Goal: Information Seeking & Learning: Find specific fact

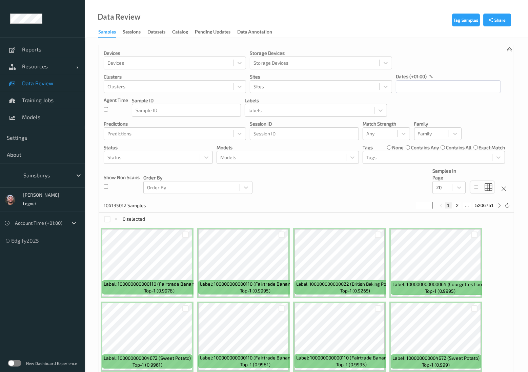
click at [314, 178] on div "Devices Devices Storage Devices Storage Devices Clusters Clusters Sites Sites d…" at bounding box center [306, 122] width 415 height 154
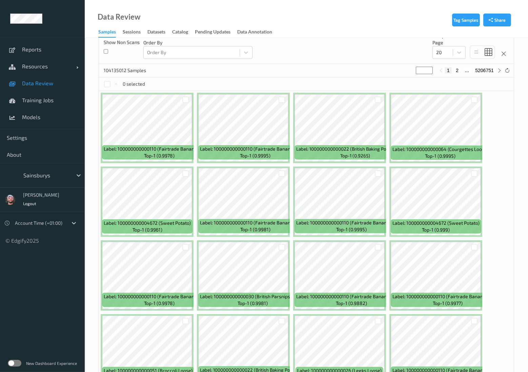
scroll to position [154, 0]
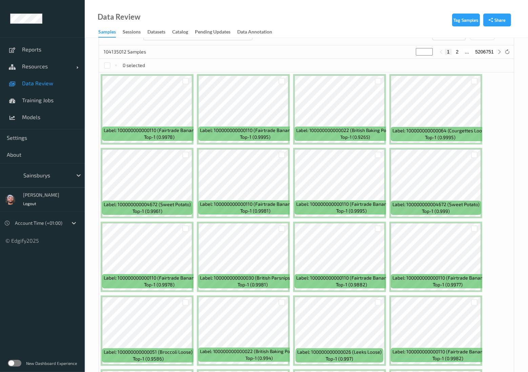
click at [322, 53] on div "104135012 Samples * 1 2 ... 5206751" at bounding box center [306, 52] width 415 height 14
click at [323, 52] on div "104135012 Samples * 1 2 ... 5206751" at bounding box center [306, 52] width 415 height 14
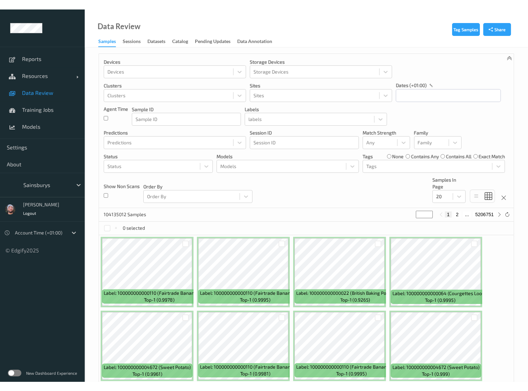
scroll to position [0, 0]
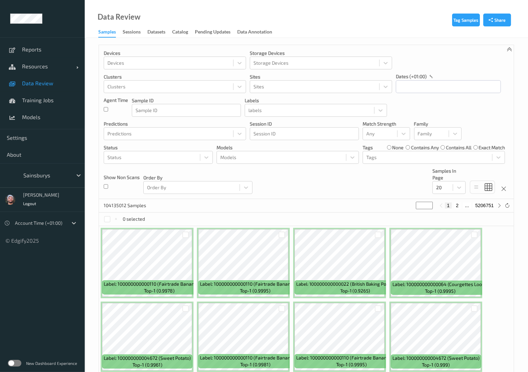
click at [306, 199] on div "Devices Devices Storage Devices Storage Devices Clusters Clusters Sites Sites d…" at bounding box center [306, 122] width 415 height 154
click at [328, 162] on div "Models" at bounding box center [281, 157] width 129 height 11
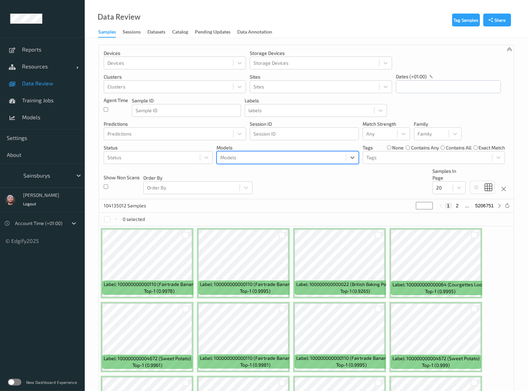
click at [268, 184] on div "Devices Devices Storage Devices Storage Devices Clusters Clusters Sites Sites d…" at bounding box center [306, 122] width 415 height 154
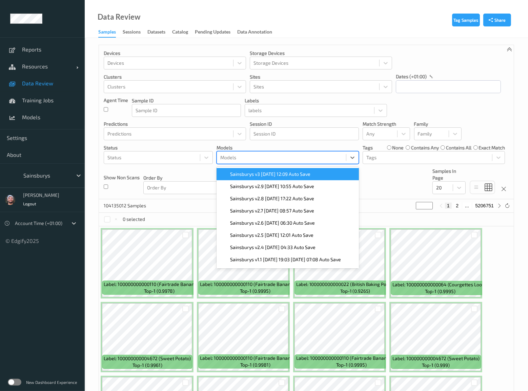
click at [247, 163] on div "Models" at bounding box center [288, 157] width 142 height 13
click at [207, 176] on p "Order By" at bounding box center [197, 178] width 109 height 7
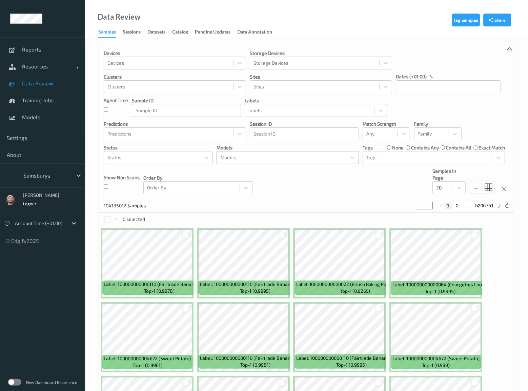
click at [245, 159] on div at bounding box center [281, 158] width 122 height 8
click at [204, 161] on div at bounding box center [206, 158] width 12 height 12
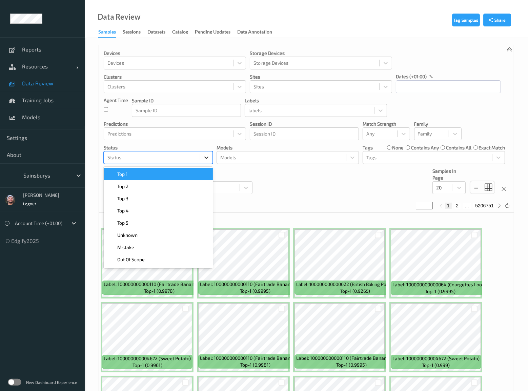
click at [204, 161] on div at bounding box center [206, 158] width 12 height 12
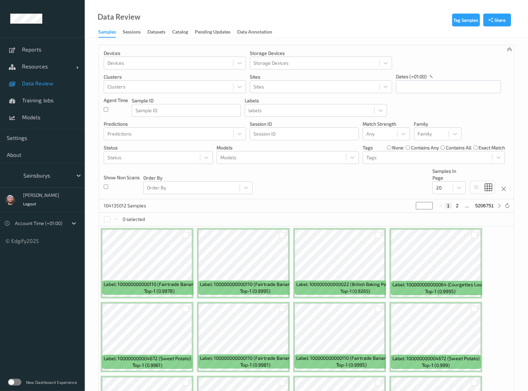
drag, startPoint x: 0, startPoint y: 209, endPoint x: 300, endPoint y: 198, distance: 299.8
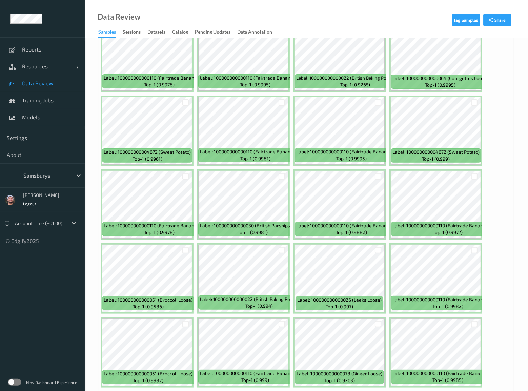
scroll to position [230, 0]
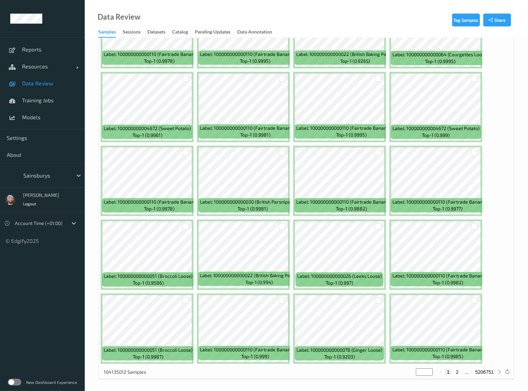
click at [195, 366] on div "104135012 Samples * 1 2 ... 5206751" at bounding box center [306, 373] width 415 height 14
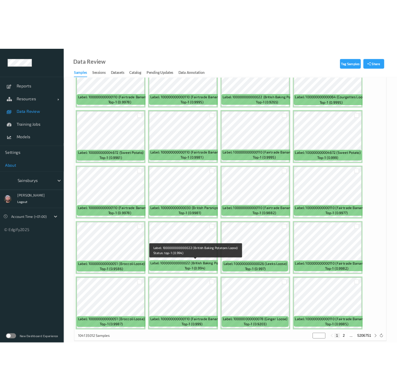
scroll to position [0, 0]
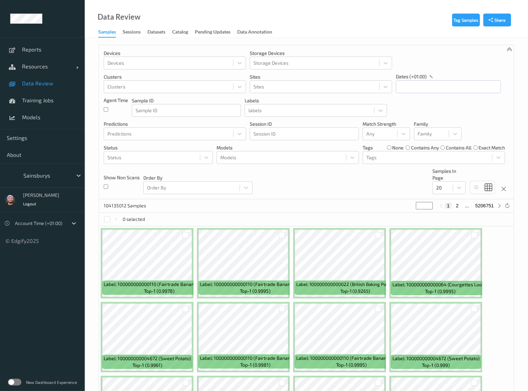
drag, startPoint x: 213, startPoint y: 355, endPoint x: 89, endPoint y: 199, distance: 199.6
click at [92, 198] on div "Tag Samples Share Devices Devices Storage Devices Storage Devices Clusters Clus…" at bounding box center [306, 331] width 443 height 586
click at [89, 201] on div "Tag Samples Share Devices Devices Storage Devices Storage Devices Clusters Clus…" at bounding box center [306, 331] width 443 height 586
click at [91, 200] on div "Tag Samples Share Devices Devices Storage Devices Storage Devices Clusters Clus…" at bounding box center [306, 331] width 443 height 586
click at [88, 203] on div "Tag Samples Share Devices Devices Storage Devices Storage Devices Clusters Clus…" at bounding box center [306, 331] width 443 height 586
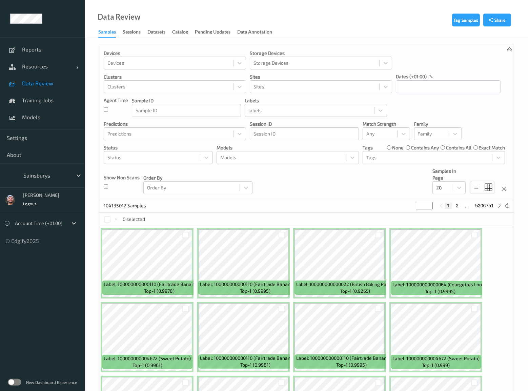
click at [91, 199] on div "Tag Samples Share Devices Devices Storage Devices Storage Devices Clusters Clus…" at bounding box center [306, 331] width 443 height 586
click at [91, 203] on div "Tag Samples Share Devices Devices Storage Devices Storage Devices Clusters Clus…" at bounding box center [306, 331] width 443 height 586
click at [90, 202] on div "Tag Samples Share Devices Devices Storage Devices Storage Devices Clusters Clus…" at bounding box center [306, 331] width 443 height 586
click at [94, 202] on div "Tag Samples Share Devices Devices Storage Devices Storage Devices Clusters Clus…" at bounding box center [306, 331] width 443 height 586
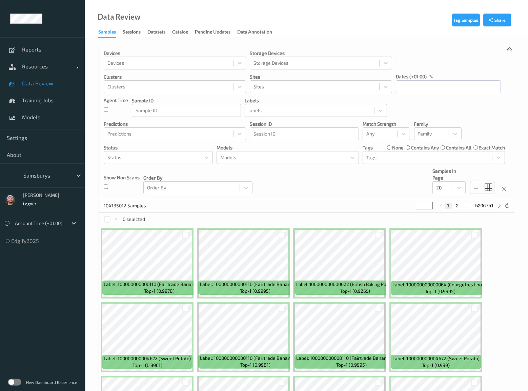
click at [90, 200] on div "Tag Samples Share Devices Devices Storage Devices Storage Devices Clusters Clus…" at bounding box center [306, 331] width 443 height 586
click at [93, 201] on div "Tag Samples Share Devices Devices Storage Devices Storage Devices Clusters Clus…" at bounding box center [306, 331] width 443 height 586
click at [91, 201] on div "Tag Samples Share Devices Devices Storage Devices Storage Devices Clusters Clus…" at bounding box center [306, 331] width 443 height 586
click at [93, 198] on div "Tag Samples Share Devices Devices Storage Devices Storage Devices Clusters Clus…" at bounding box center [306, 331] width 443 height 586
click at [92, 199] on div "Tag Samples Share Devices Devices Storage Devices Storage Devices Clusters Clus…" at bounding box center [306, 331] width 443 height 586
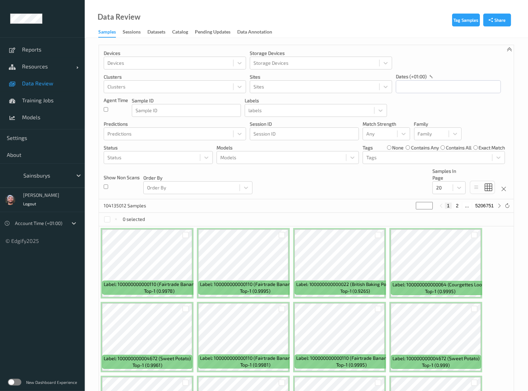
click at [91, 201] on div "Tag Samples Share Devices Devices Storage Devices Storage Devices Clusters Clus…" at bounding box center [306, 331] width 443 height 586
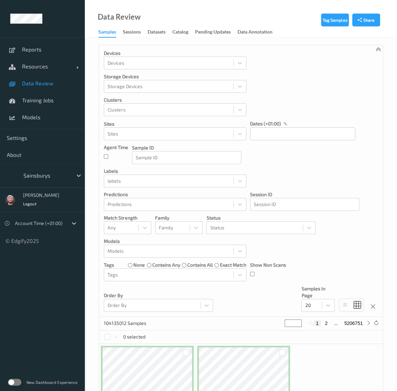
click at [47, 86] on span "Data Review" at bounding box center [50, 83] width 56 height 7
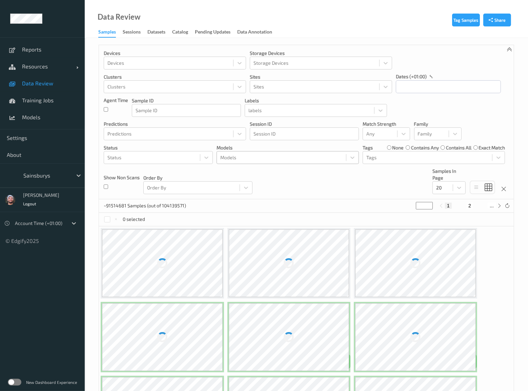
click at [253, 160] on div at bounding box center [281, 158] width 122 height 8
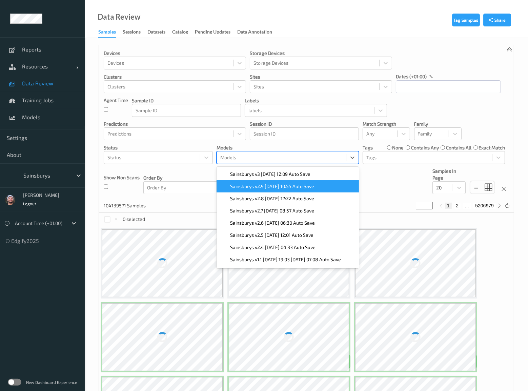
click at [262, 184] on span "Sainsburys v2.9 [DATE] 10:55 Auto Save" at bounding box center [272, 186] width 84 height 7
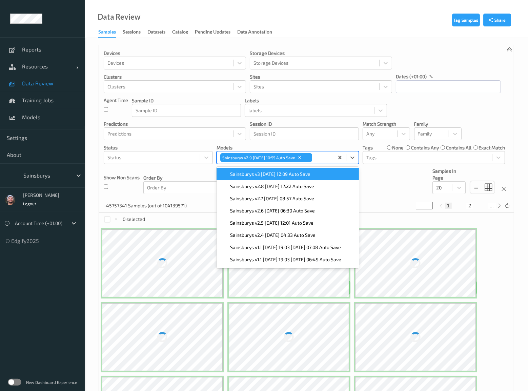
click at [190, 176] on p "Order By" at bounding box center [197, 178] width 109 height 7
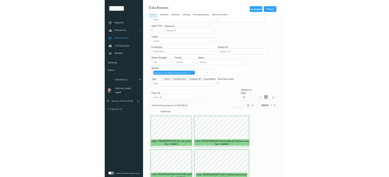
scroll to position [123, 0]
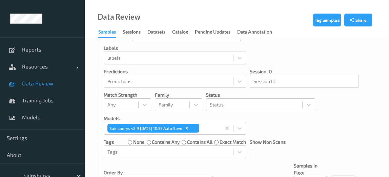
click at [282, 62] on div "Devices Devices Storage Devices Storage Devices Clusters Clusters Sites Sites d…" at bounding box center [237, 58] width 276 height 272
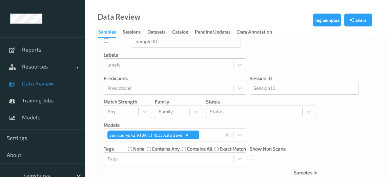
drag, startPoint x: 326, startPoint y: 155, endPoint x: 230, endPoint y: 103, distance: 109.0
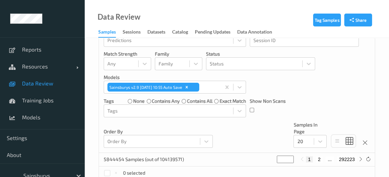
click at [248, 132] on div "Devices Devices Storage Devices Storage Devices Clusters Clusters Sites Sites d…" at bounding box center [237, 17] width 276 height 272
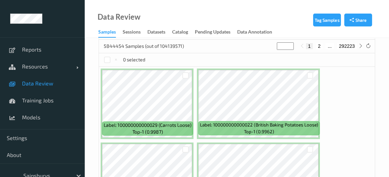
scroll to position [287, 0]
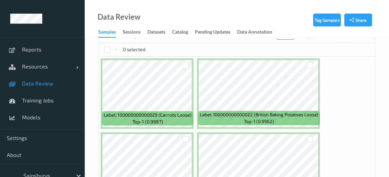
click at [247, 122] on span "top-1 (0.9962)" at bounding box center [259, 121] width 30 height 7
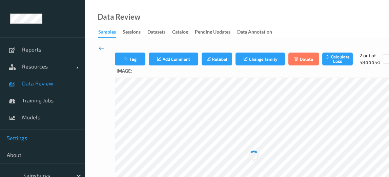
drag, startPoint x: 119, startPoint y: 79, endPoint x: 71, endPoint y: 134, distance: 72.8
click at [118, 79] on div at bounding box center [254, 156] width 278 height 156
click at [66, 75] on link "Data Review" at bounding box center [42, 83] width 85 height 17
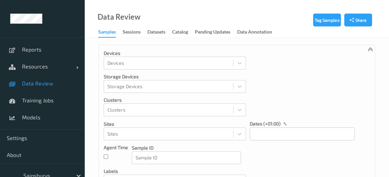
click at [64, 73] on div "Reports Resources Devices Clusters Sites Data Review Training Jobs Models Setti…" at bounding box center [42, 122] width 85 height 244
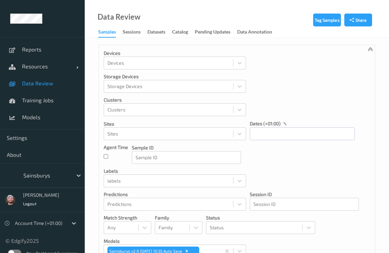
click at [315, 82] on div "Devices Devices Storage Devices Storage Devices Clusters Clusters Sites Sites d…" at bounding box center [237, 181] width 276 height 272
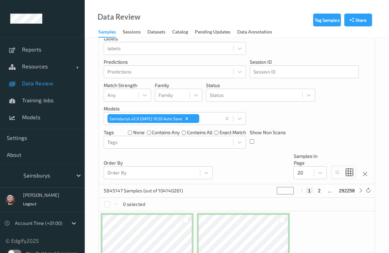
scroll to position [123, 0]
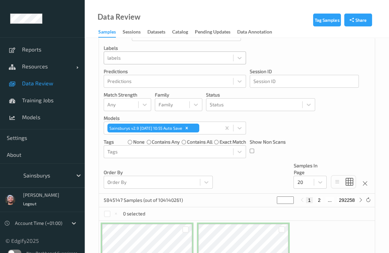
click at [158, 60] on div at bounding box center [168, 58] width 122 height 8
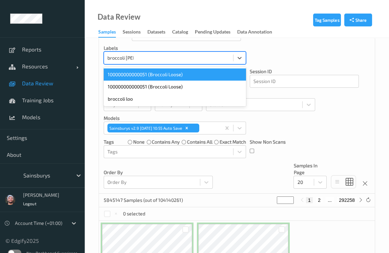
type input "broccoli loose"
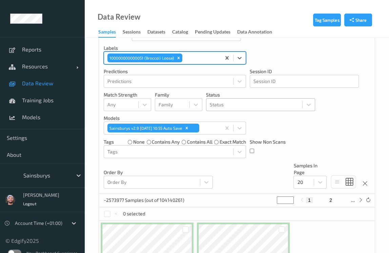
click at [231, 99] on div "Status" at bounding box center [254, 104] width 96 height 11
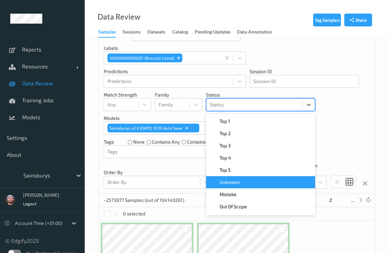
click at [239, 179] on span "Unknown" at bounding box center [230, 182] width 20 height 7
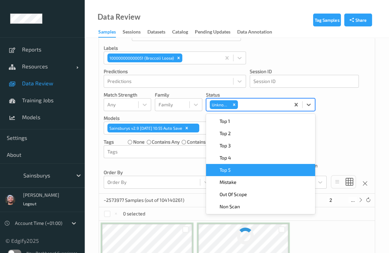
click at [344, 149] on div "Devices Devices Storage Devices Storage Devices Clusters Clusters Sites Sites d…" at bounding box center [237, 58] width 276 height 272
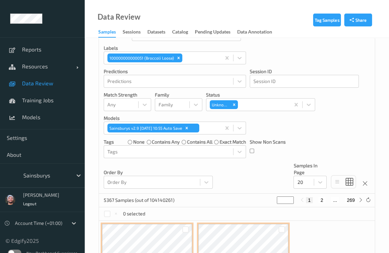
click at [319, 126] on div "Devices Devices Storage Devices Storage Devices Clusters Clusters Sites Sites d…" at bounding box center [237, 58] width 276 height 272
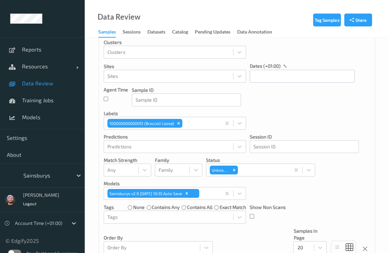
scroll to position [0, 0]
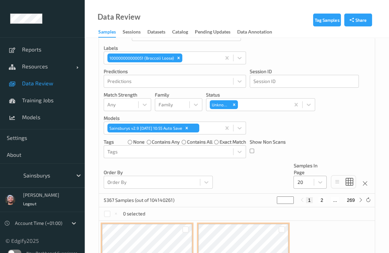
click at [309, 181] on div at bounding box center [303, 182] width 13 height 8
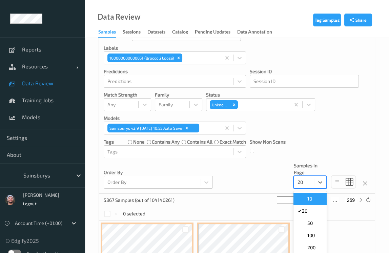
scroll to position [127, 0]
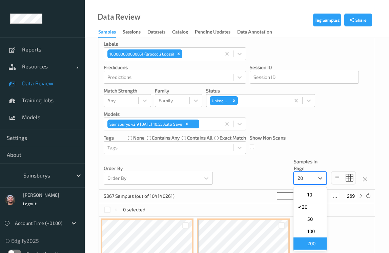
click at [310, 239] on div "200" at bounding box center [310, 244] width 33 height 12
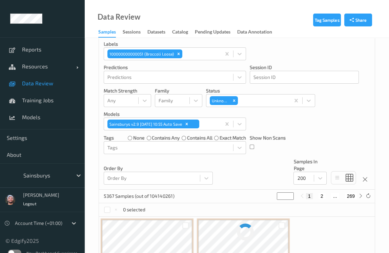
click at [337, 113] on div "Devices Devices Storage Devices Storage Devices Clusters Clusters Sites Sites d…" at bounding box center [237, 54] width 276 height 272
click at [234, 173] on div "Devices Devices Storage Devices Storage Devices Clusters Clusters Sites Sites d…" at bounding box center [237, 54] width 276 height 272
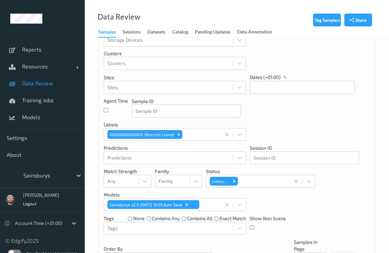
scroll to position [35, 0]
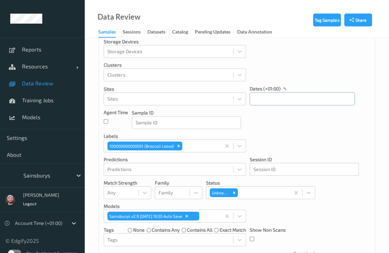
click at [279, 102] on input "text" at bounding box center [302, 99] width 105 height 13
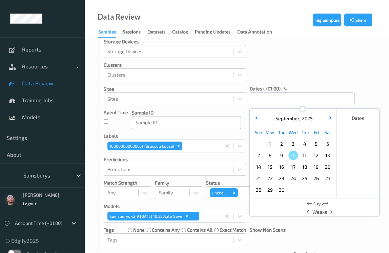
click at [268, 143] on span "1" at bounding box center [269, 143] width 9 height 9
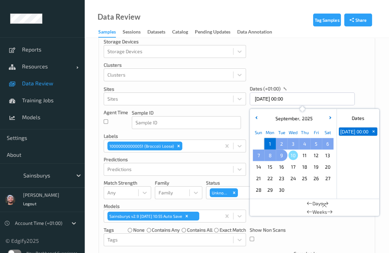
click at [284, 154] on span "9" at bounding box center [281, 155] width 9 height 9
type input "[DATE] 00:00 -> [DATE] 23:59"
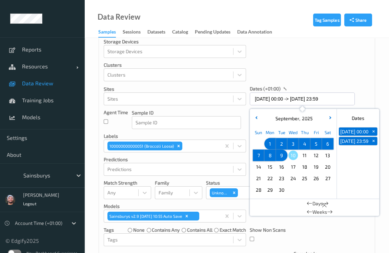
click at [314, 76] on div "Devices Devices Storage Devices Storage Devices Clusters Clusters Sites Sites d…" at bounding box center [237, 146] width 276 height 272
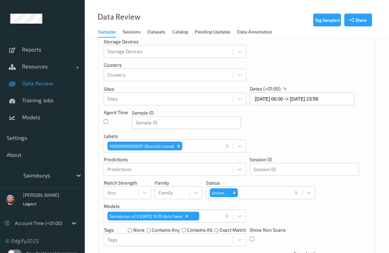
click at [37, 86] on span "Data Review" at bounding box center [50, 83] width 56 height 7
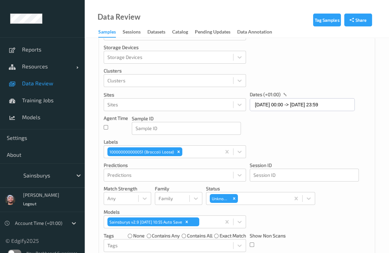
scroll to position [154, 0]
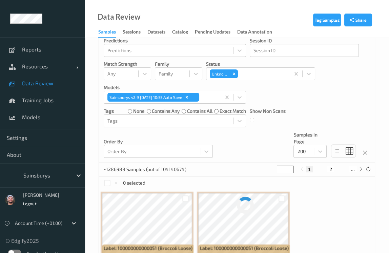
click at [268, 148] on div "Devices Devices Storage Devices Storage Devices Clusters Clusters Sites Sites d…" at bounding box center [237, 27] width 276 height 272
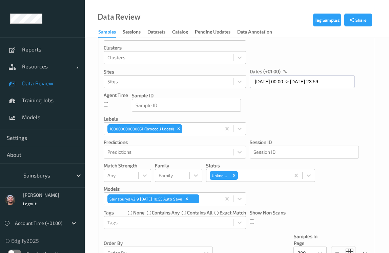
scroll to position [0, 0]
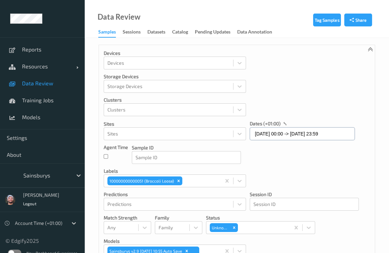
click at [298, 134] on input "[DATE] 00:00 -> [DATE] 23:59" at bounding box center [302, 133] width 105 height 13
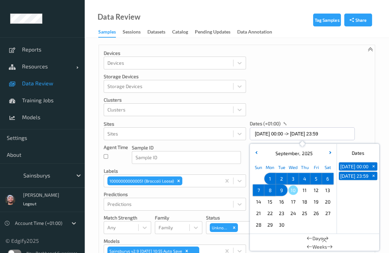
click at [279, 188] on span "9" at bounding box center [281, 190] width 9 height 9
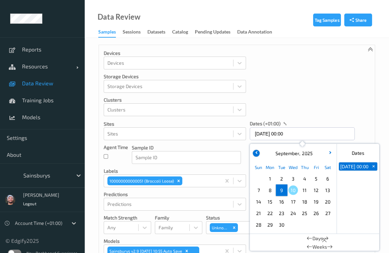
click at [256, 150] on button "button" at bounding box center [256, 153] width 7 height 7
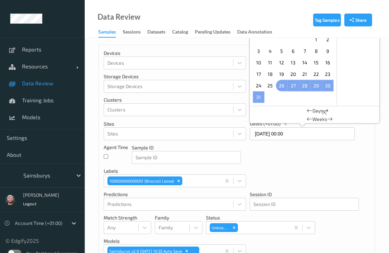
click at [282, 83] on span "26" at bounding box center [281, 85] width 9 height 9
type input "[DATE] 00:00 -> [DATE] 23:59"
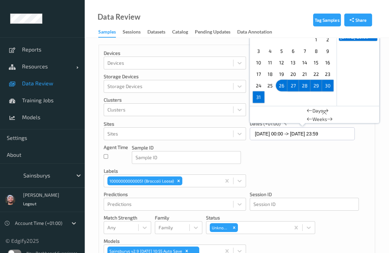
click at [325, 168] on div "Devices Devices Storage Devices Storage Devices Clusters Clusters Sites Sites d…" at bounding box center [237, 181] width 276 height 272
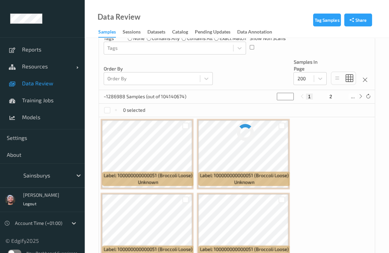
scroll to position [246, 0]
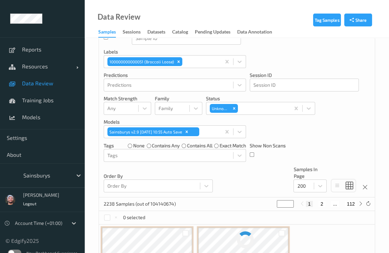
scroll to position [92, 0]
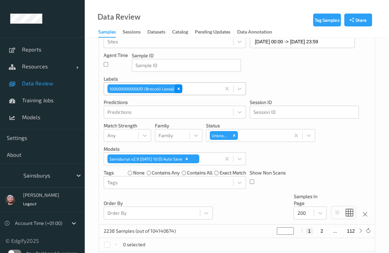
click at [178, 87] on icon "Remove 100000000000051 (Broccoli Loose)" at bounding box center [179, 88] width 2 height 2
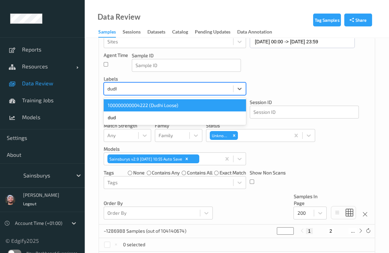
type input "dudhi"
click at [166, 106] on div "100000000004222 (Dudhi Loose)" at bounding box center [175, 105] width 142 height 12
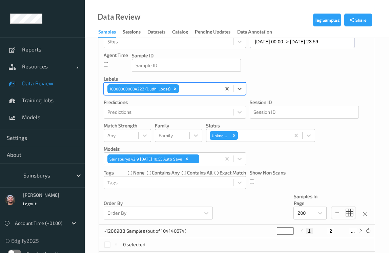
click at [296, 72] on div "Devices Devices Storage Devices Storage Devices Clusters Clusters Sites Sites d…" at bounding box center [237, 89] width 276 height 272
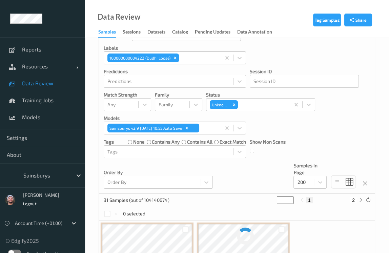
scroll to position [61, 0]
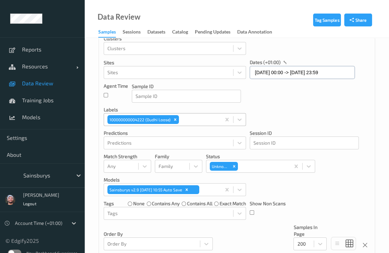
click at [273, 72] on input "[DATE] 00:00 -> [DATE] 23:59" at bounding box center [302, 72] width 105 height 13
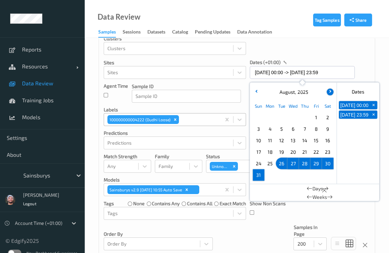
click at [330, 90] on button "button" at bounding box center [330, 92] width 7 height 7
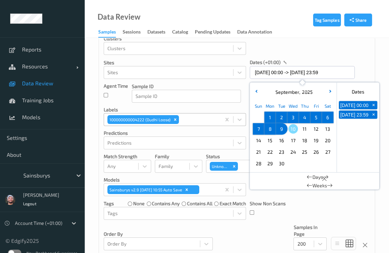
click at [181, 106] on p "labels" at bounding box center [175, 109] width 142 height 7
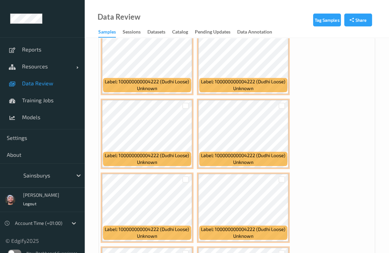
scroll to position [1047, 0]
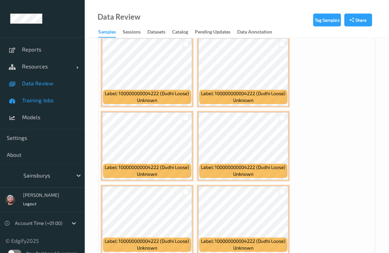
click at [51, 99] on span "Training Jobs" at bounding box center [50, 100] width 56 height 7
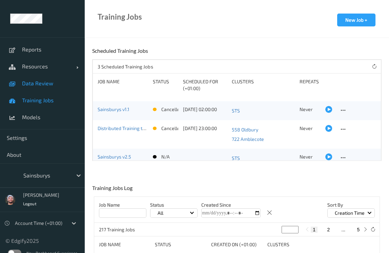
click at [52, 86] on span "Data Review" at bounding box center [50, 83] width 56 height 7
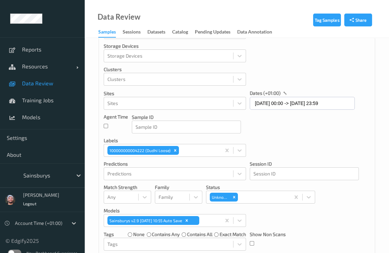
scroll to position [216, 0]
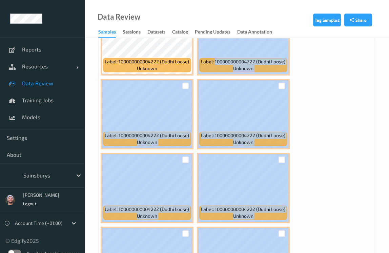
drag, startPoint x: 214, startPoint y: 187, endPoint x: 495, endPoint y: 304, distance: 304.2
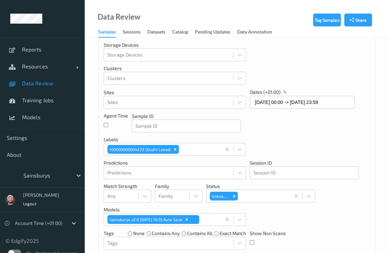
scroll to position [0, 0]
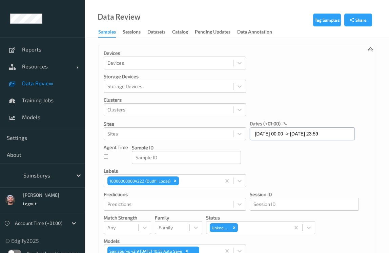
click at [306, 135] on input "[DATE] 00:00 -> [DATE] 23:59" at bounding box center [302, 133] width 105 height 13
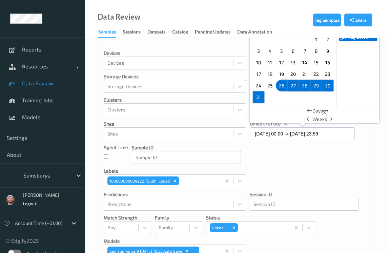
click at [279, 180] on div "Devices Devices Storage Devices Storage Devices Clusters Clusters Sites Sites d…" at bounding box center [237, 181] width 276 height 272
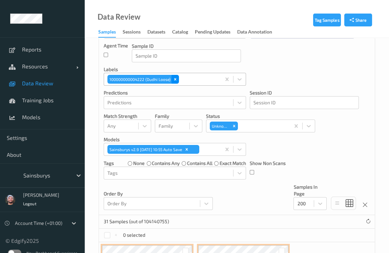
scroll to position [92, 0]
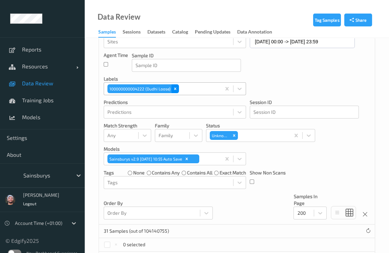
click at [177, 91] on div "Remove 100000000004222 (Dudhi Loose)" at bounding box center [175, 88] width 7 height 9
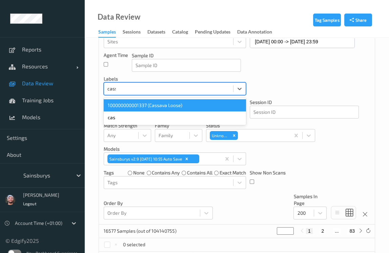
type input "cassa"
click at [172, 102] on div "100000000001337 (Cassava Loose)" at bounding box center [175, 105] width 142 height 12
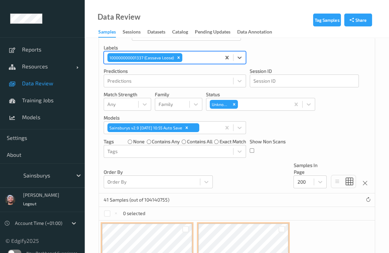
scroll to position [0, 0]
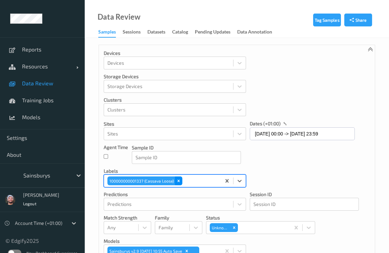
click at [178, 179] on icon "Remove 100000000001337 (Cassava Loose)" at bounding box center [178, 181] width 5 height 5
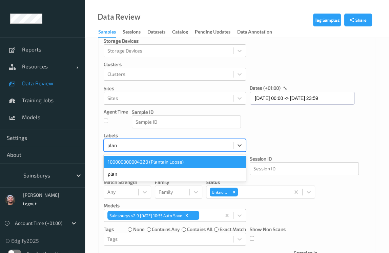
scroll to position [41, 0]
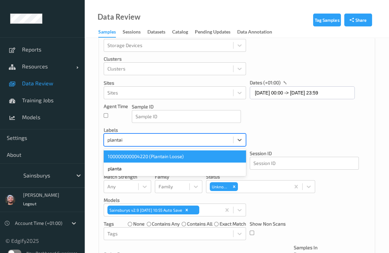
type input "plantain"
click at [181, 152] on div "100000000004220 (Plantain Loose)" at bounding box center [175, 156] width 142 height 12
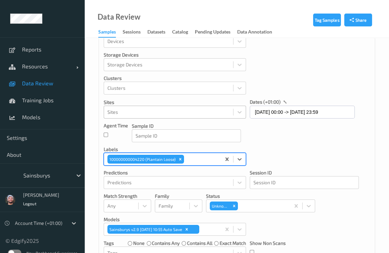
scroll to position [0, 0]
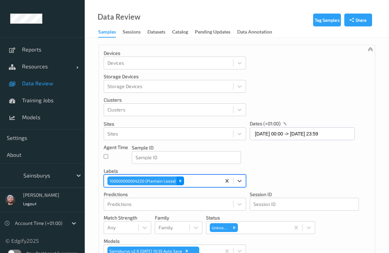
click at [177, 184] on div "Remove 100000000004220 (Plantain Loose)" at bounding box center [180, 181] width 7 height 9
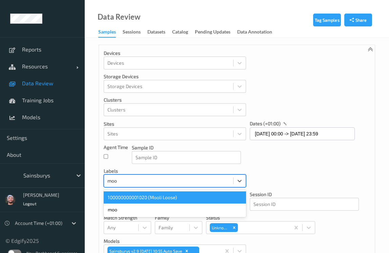
scroll to position [41, 0]
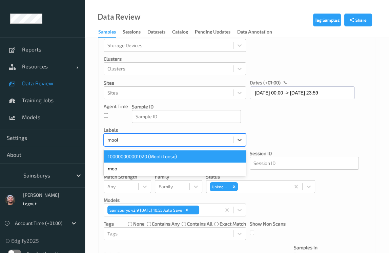
type input "mooli"
click at [191, 156] on div "100000000001020 (Mooli Loose)" at bounding box center [175, 156] width 142 height 12
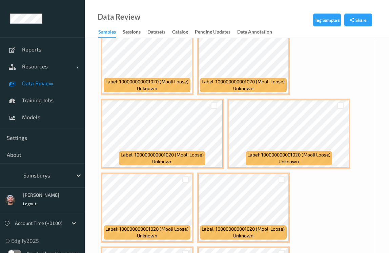
scroll to position [657, 0]
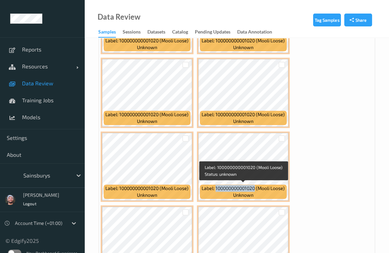
copy span "100000000001020"
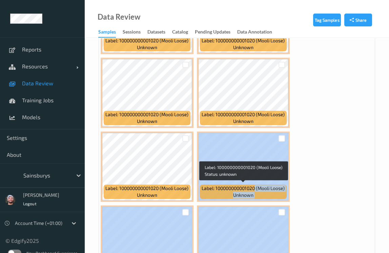
drag, startPoint x: 254, startPoint y: 186, endPoint x: 521, endPoint y: 242, distance: 272.5
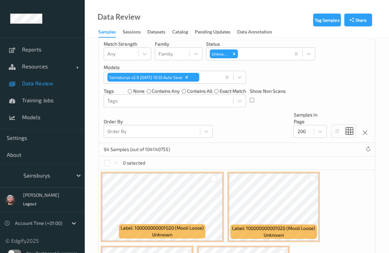
scroll to position [72, 0]
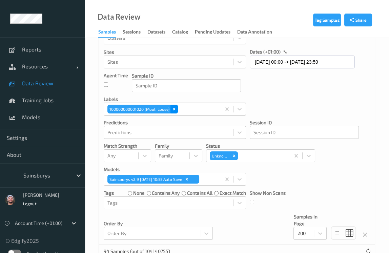
click at [177, 108] on div "Remove 100000000001020 (Mooli Loose)" at bounding box center [173, 109] width 7 height 9
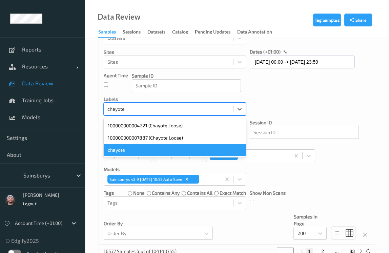
type input "chayote"
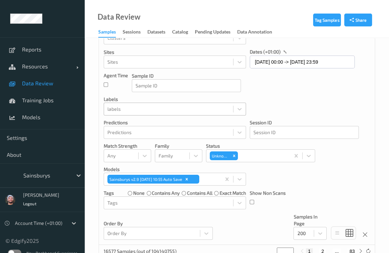
click at [127, 106] on div at bounding box center [168, 109] width 122 height 8
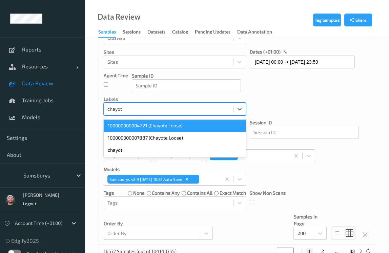
type input "chayote"
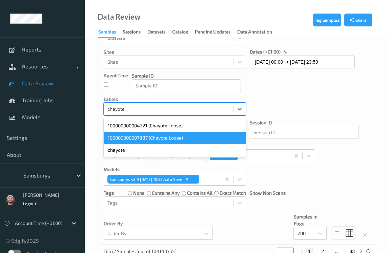
click at [149, 134] on div "100000000007887 (Chayote Loose)" at bounding box center [175, 138] width 142 height 12
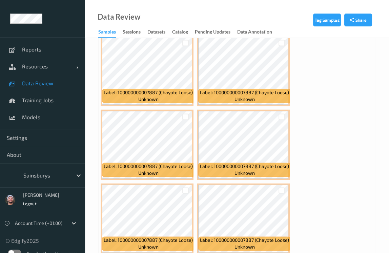
scroll to position [1304, 0]
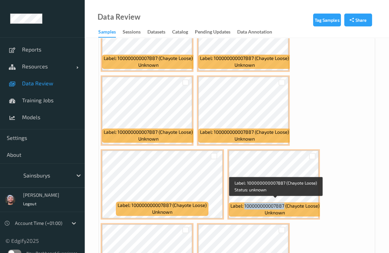
copy span "100000000007887"
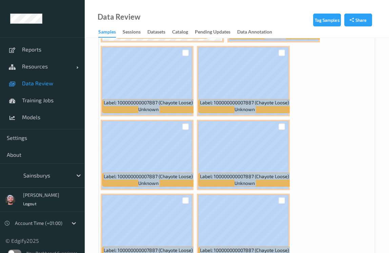
drag, startPoint x: 285, startPoint y: 202, endPoint x: 460, endPoint y: 310, distance: 205.9
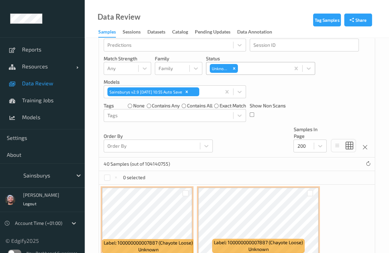
scroll to position [81, 0]
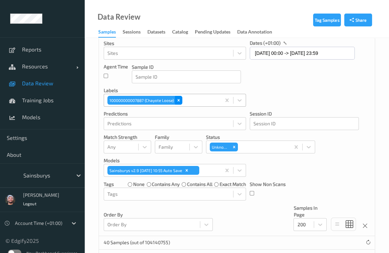
click at [181, 102] on icon "Remove 100000000007887 (Chayote Loose)" at bounding box center [178, 100] width 5 height 5
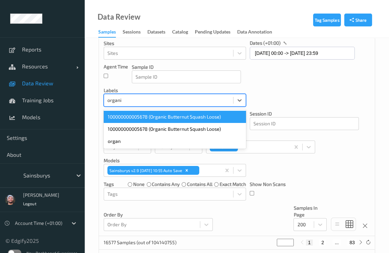
type input "organic"
click at [167, 119] on div "100000000005678 (Organic Butternut Squash Loose)" at bounding box center [175, 117] width 142 height 12
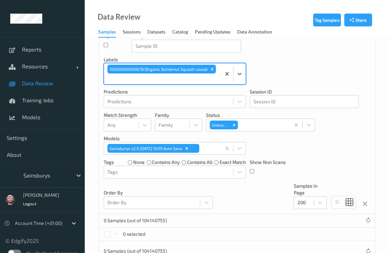
scroll to position [121, 0]
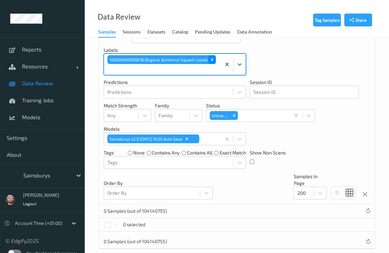
click at [214, 59] on div "Remove 100000000005678 (Organic Butternut Squash Loose)" at bounding box center [211, 59] width 7 height 9
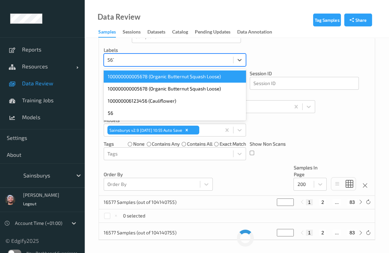
type input "5678"
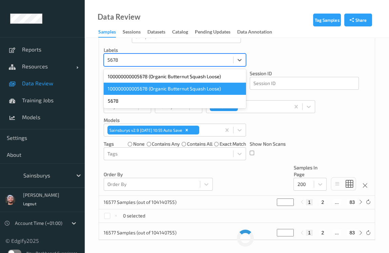
click at [167, 87] on div "100000000005678 (Organic Butternut Squash Loose)" at bounding box center [175, 89] width 142 height 12
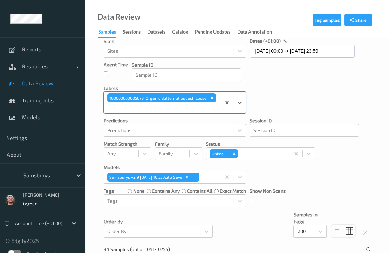
scroll to position [14, 0]
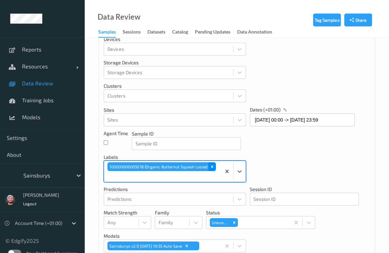
click at [212, 168] on icon "Remove 100000000005678 (Organic Butternut Squash Loose)" at bounding box center [212, 166] width 2 height 2
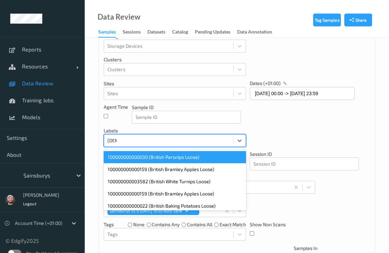
scroll to position [41, 0]
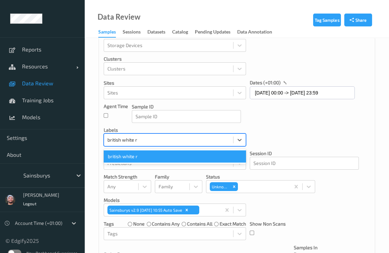
type input "british white"
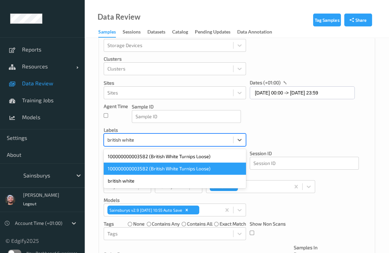
click at [201, 170] on div "100000000003582 (British White Turnips Loose)" at bounding box center [175, 169] width 142 height 12
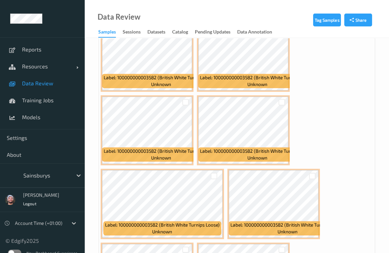
scroll to position [719, 0]
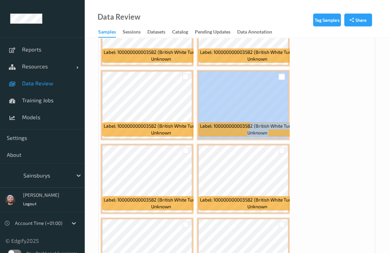
drag, startPoint x: 252, startPoint y: 127, endPoint x: 325, endPoint y: 126, distance: 72.6
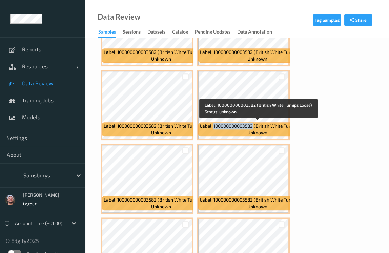
copy span "100000000003582"
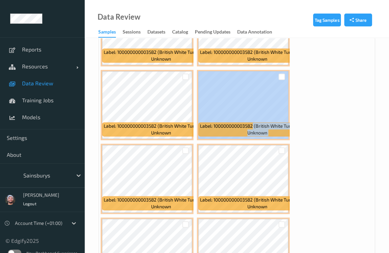
drag, startPoint x: 253, startPoint y: 125, endPoint x: 319, endPoint y: 124, distance: 65.8
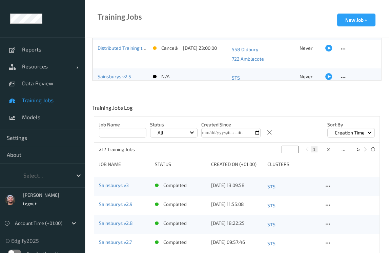
scroll to position [123, 0]
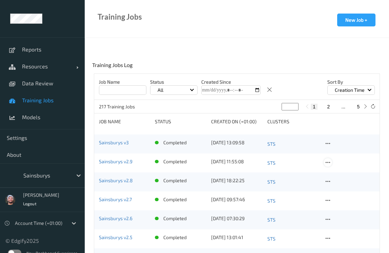
click at [329, 161] on icon at bounding box center [328, 163] width 6 height 6
click at [343, 174] on div "View Config" at bounding box center [347, 173] width 22 height 6
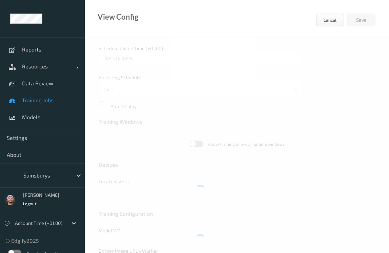
type input "Sainsburys v2.9"
type textarea "**********"
type input "edgify/edgify-worker-cuda:2.5.20"
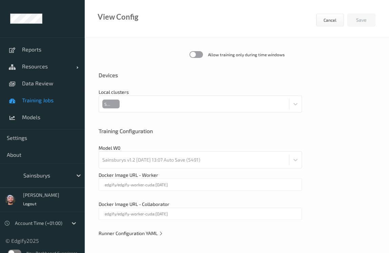
click at [139, 230] on span "Runner Configuration YAML" at bounding box center [131, 233] width 65 height 6
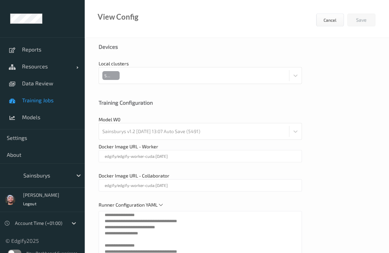
scroll to position [305, 0]
